Goal: Information Seeking & Learning: Check status

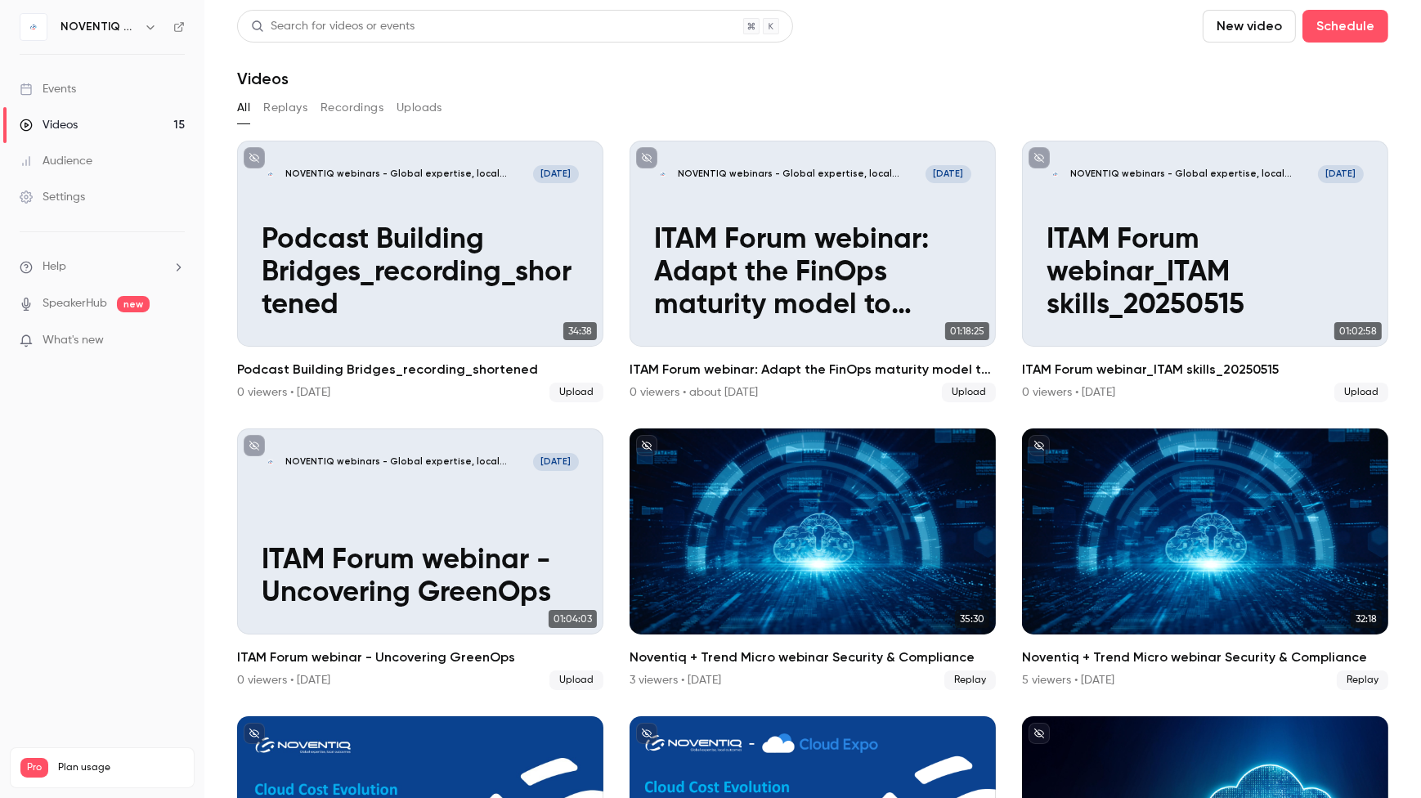
click at [62, 97] on link "Events" at bounding box center [102, 89] width 204 height 36
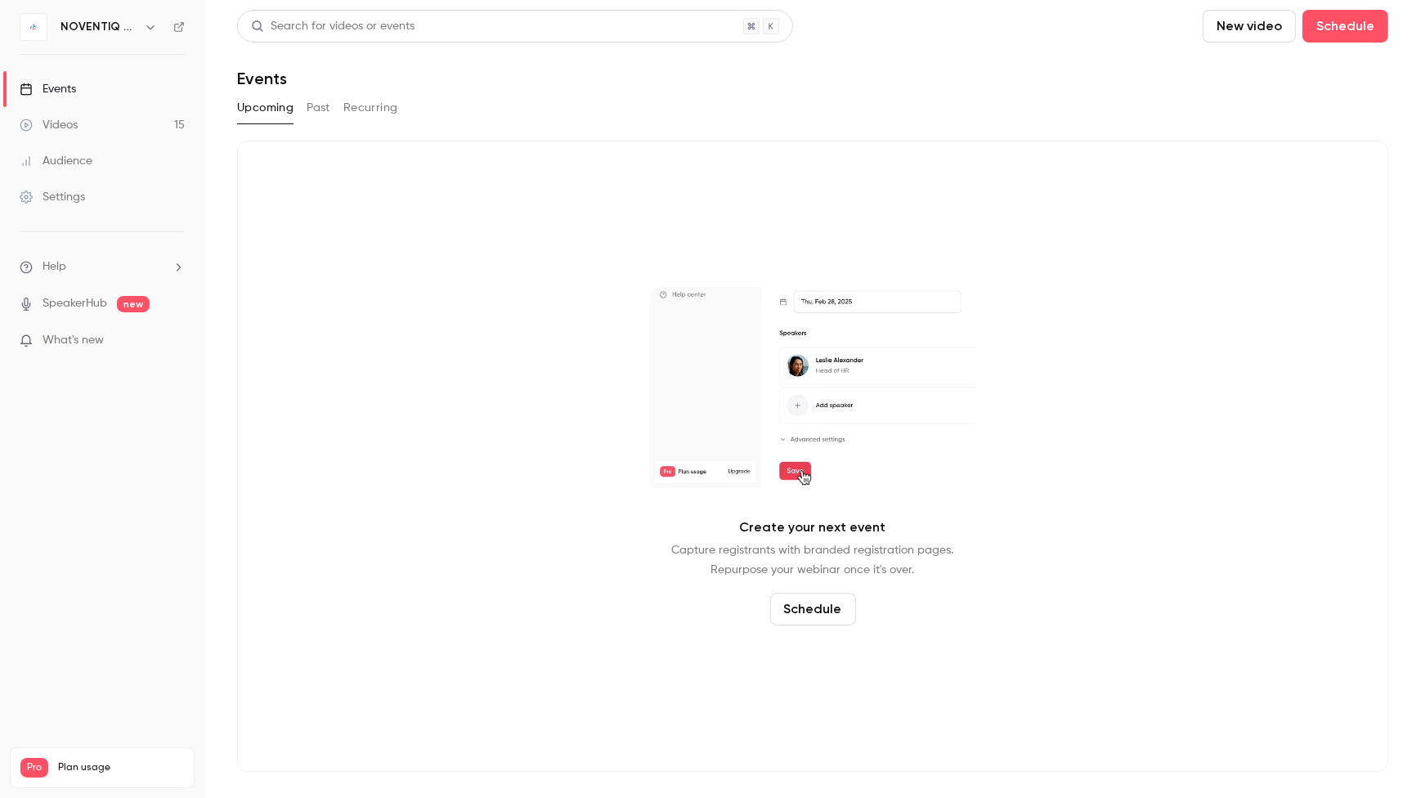
click at [310, 106] on button "Past" at bounding box center [319, 108] width 24 height 26
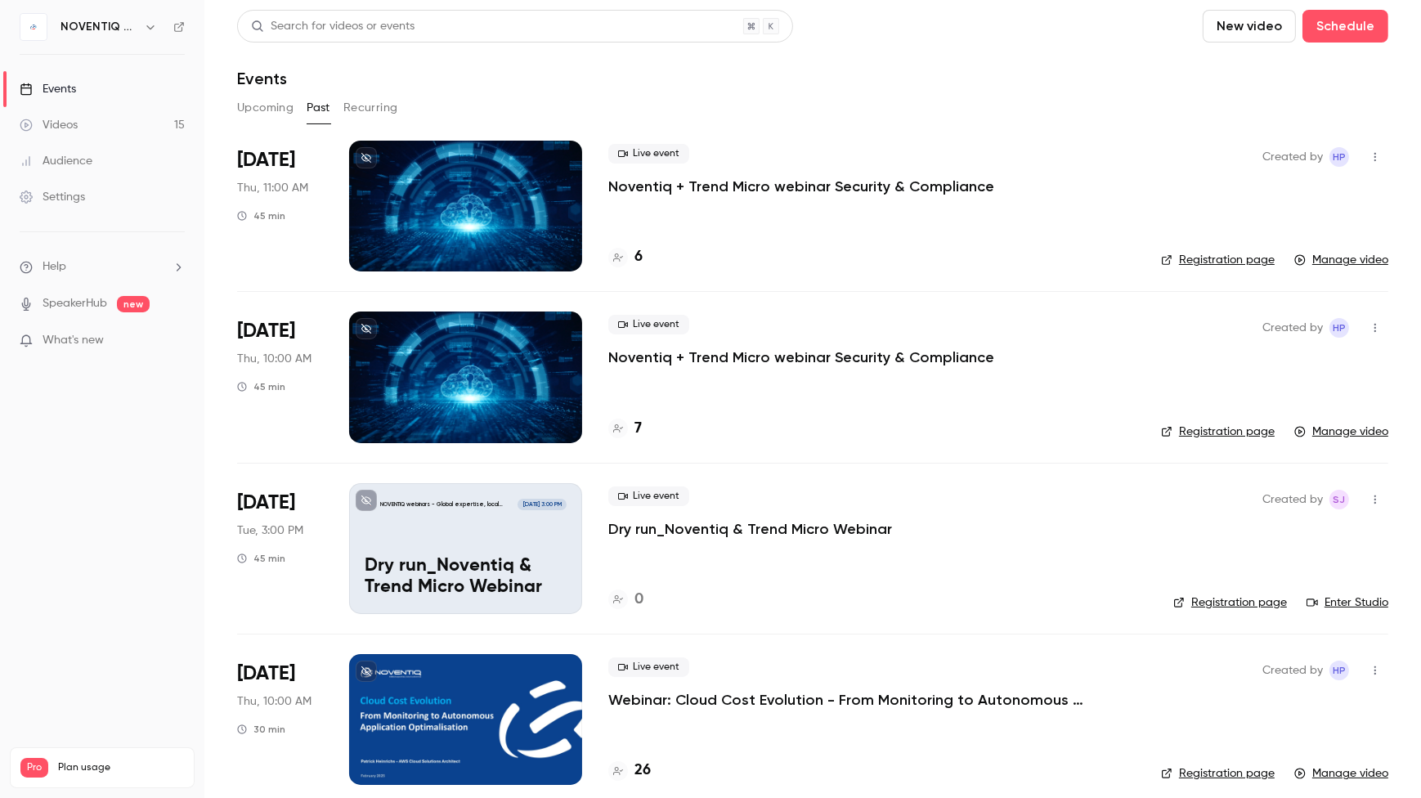
click at [1239, 260] on link "Registration page" at bounding box center [1218, 260] width 114 height 16
click at [1369, 152] on icon "button" at bounding box center [1375, 156] width 13 height 11
click at [730, 240] on div at bounding box center [710, 399] width 1421 height 798
click at [637, 428] on h4 "7" at bounding box center [637, 429] width 7 height 22
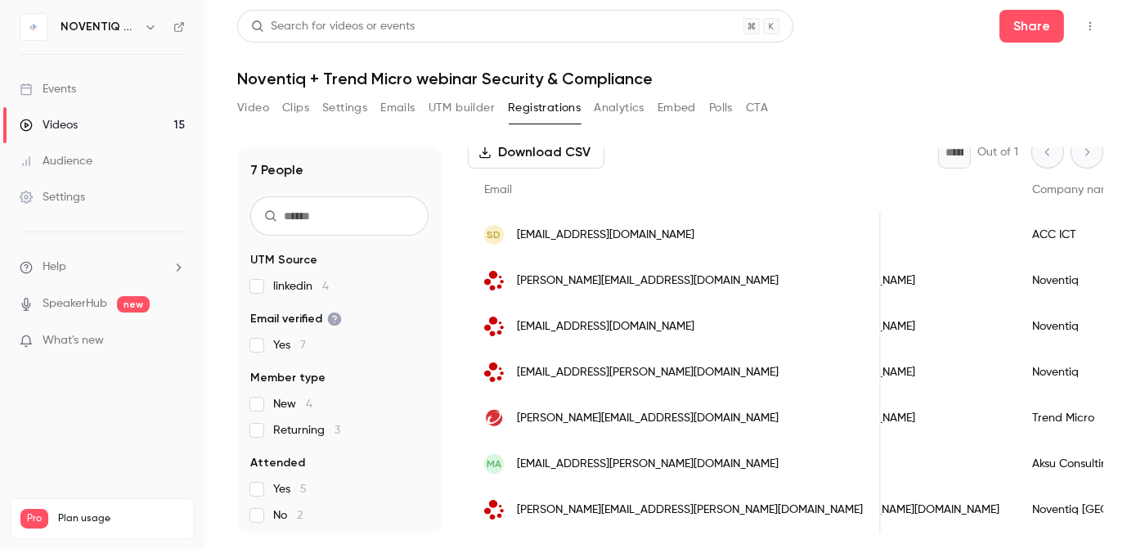
scroll to position [0, 1073]
click at [621, 113] on button "Analytics" at bounding box center [619, 108] width 51 height 26
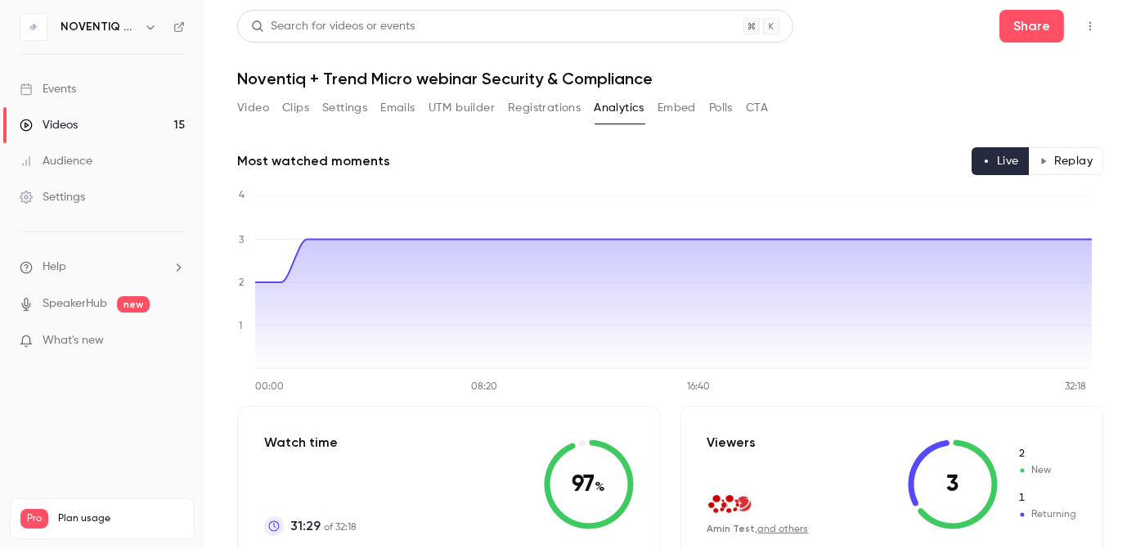
click at [103, 95] on link "Events" at bounding box center [102, 89] width 204 height 36
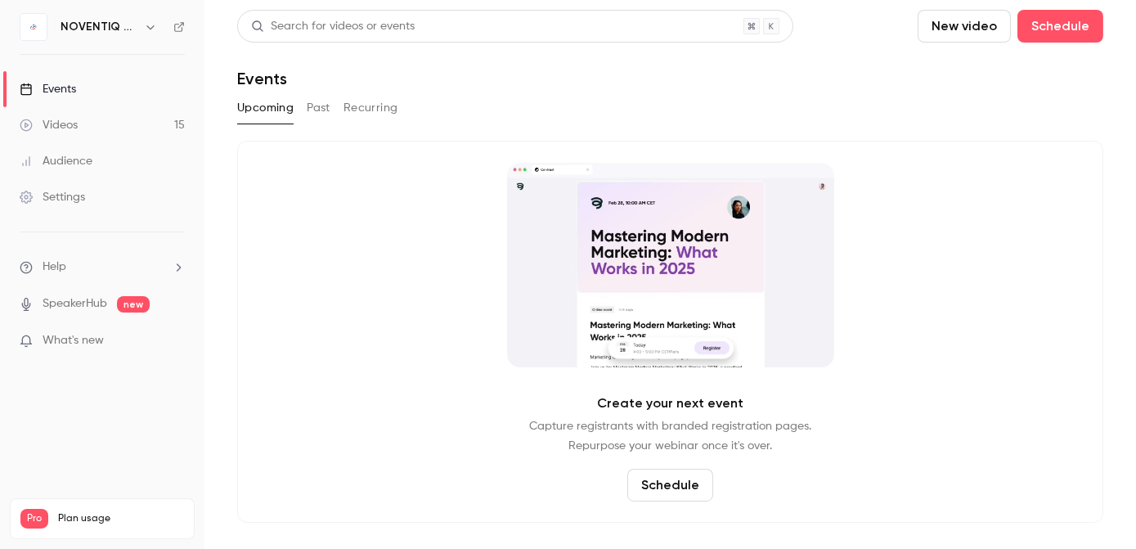
click at [314, 111] on button "Past" at bounding box center [319, 108] width 24 height 26
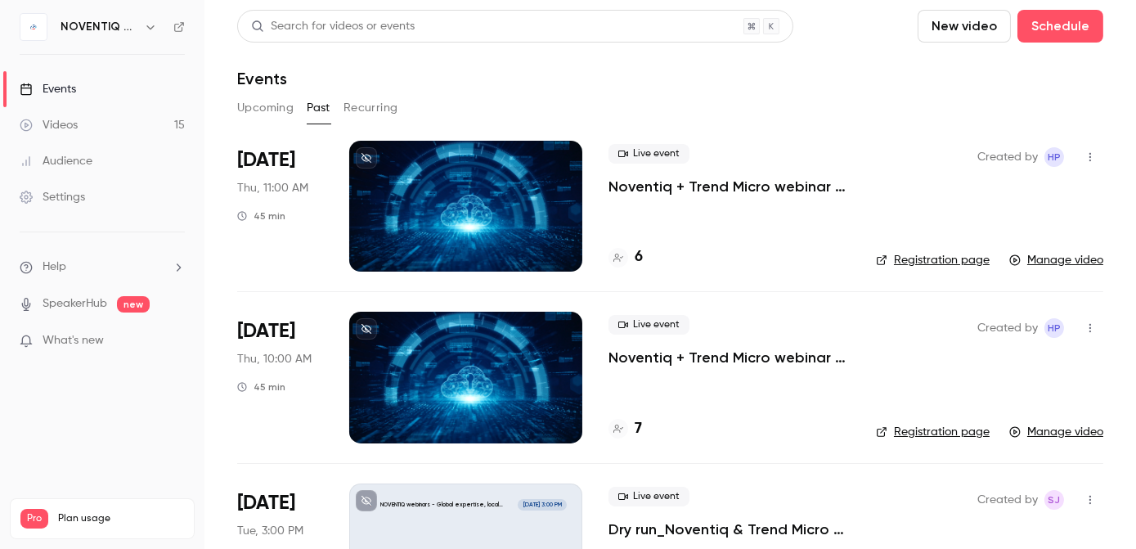
click at [924, 265] on link "Registration page" at bounding box center [933, 260] width 114 height 16
click at [638, 260] on h4 "6" at bounding box center [638, 257] width 8 height 22
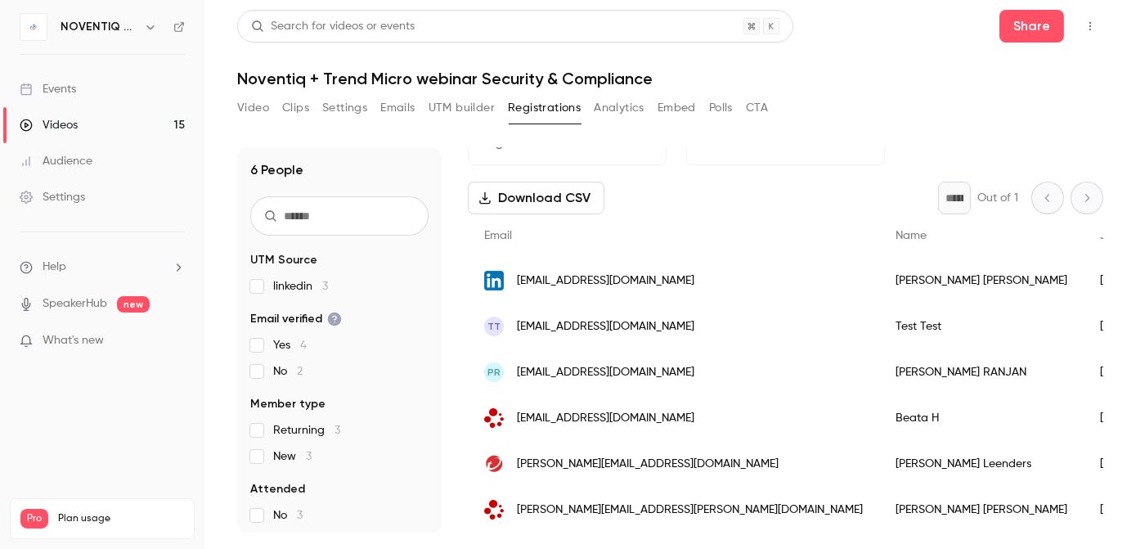
click at [126, 336] on p "What's new" at bounding box center [89, 340] width 139 height 17
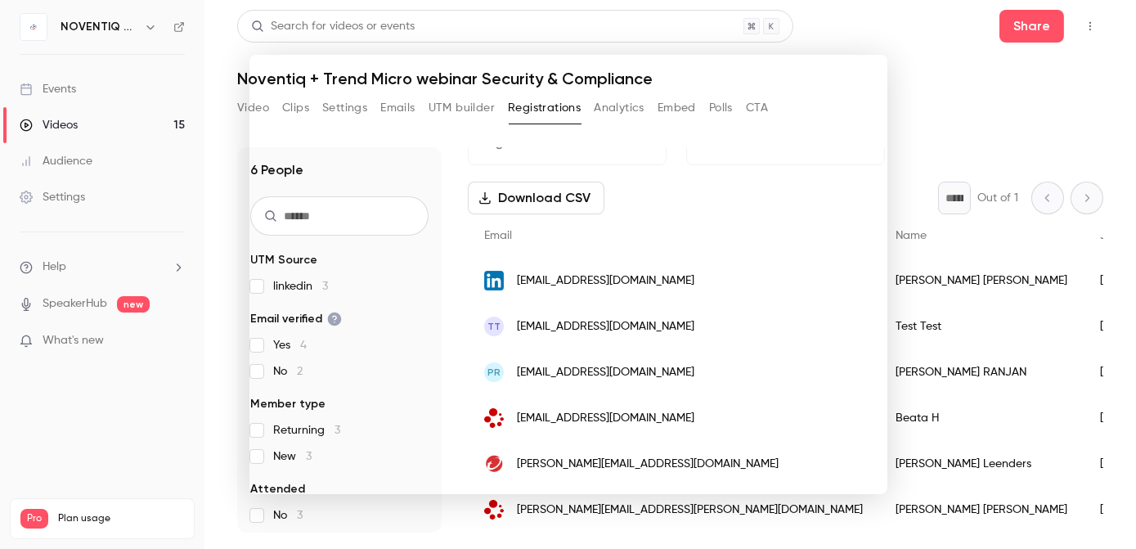
click at [196, 345] on div at bounding box center [568, 274] width 1136 height 549
